Goal: Navigation & Orientation: Find specific page/section

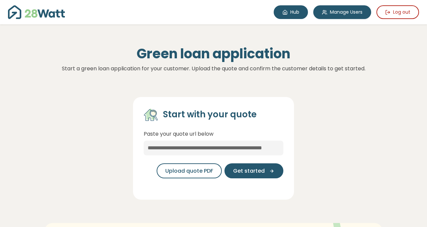
click at [281, 13] on link "Hub" at bounding box center [291, 12] width 34 height 14
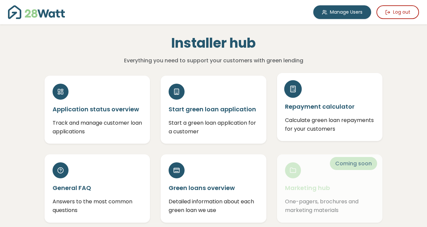
click at [304, 115] on div "Repayment calculator Calculate green loan repayments for your customers" at bounding box center [330, 107] width 106 height 68
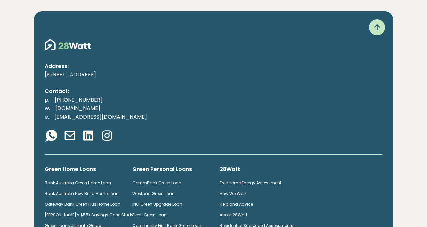
scroll to position [443, 0]
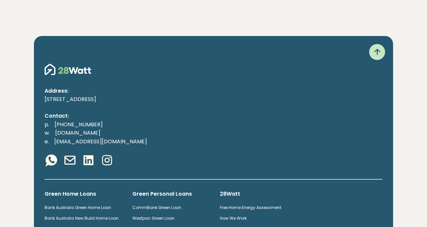
click at [380, 54] on icon at bounding box center [377, 52] width 11 height 11
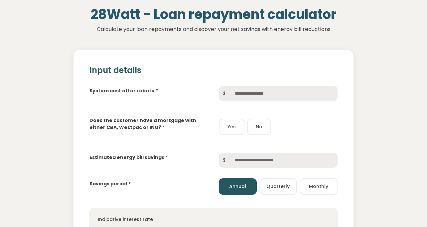
scroll to position [0, 0]
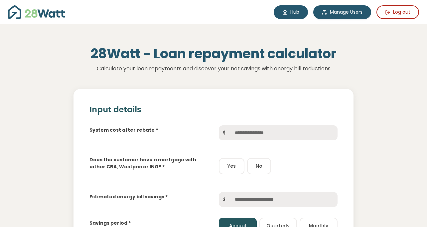
click at [283, 12] on icon at bounding box center [285, 12] width 5 height 5
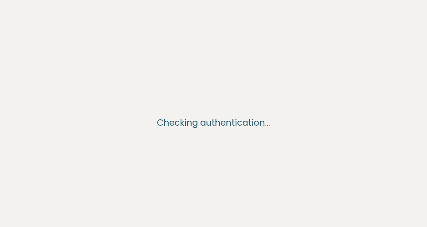
click at [282, 12] on div "Loading... Checking authentication..." at bounding box center [213, 113] width 427 height 227
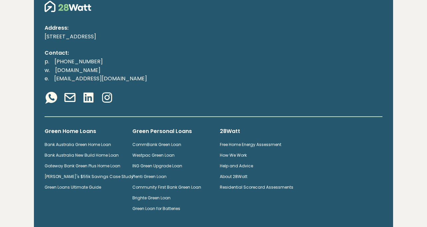
scroll to position [407, 0]
